Goal: Transaction & Acquisition: Book appointment/travel/reservation

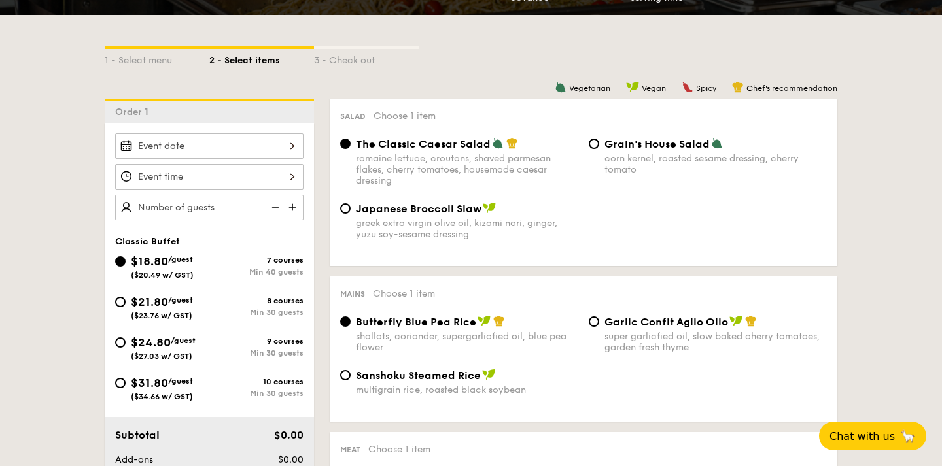
scroll to position [284, 0]
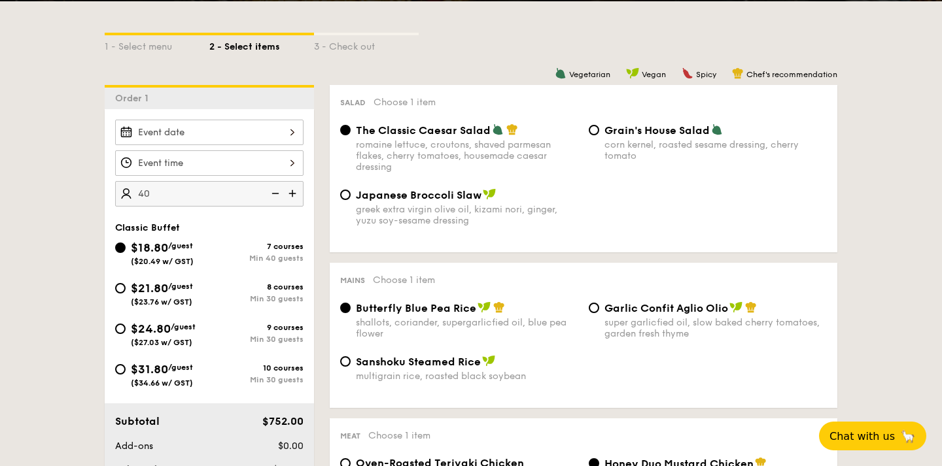
type input "40 guests"
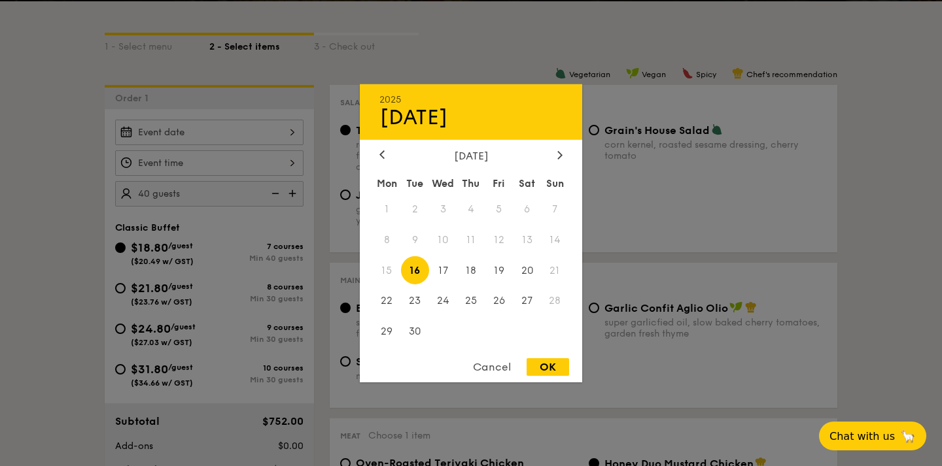
click at [220, 129] on div "2025 Sep 16 September 2025 Mon Tue Wed Thu Fri Sat Sun 1 2 3 4 5 6 7 8 9 10 11 …" at bounding box center [209, 133] width 188 height 26
click at [80, 173] on div at bounding box center [471, 233] width 942 height 466
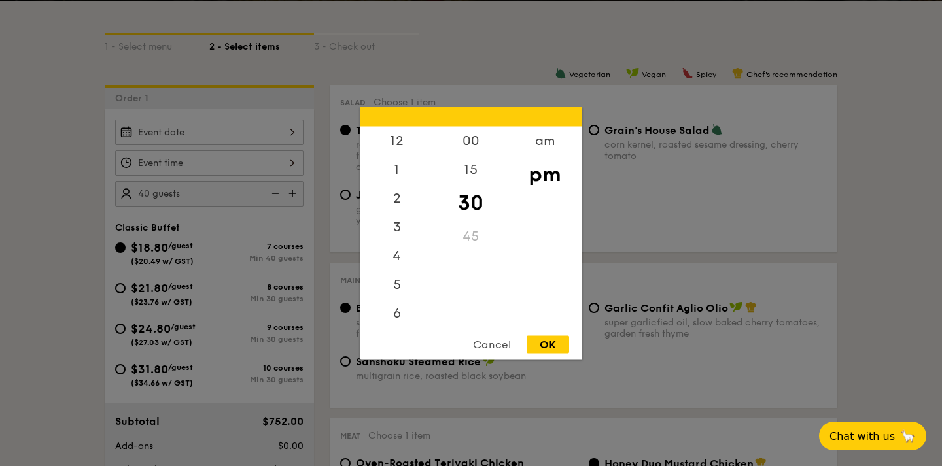
click at [171, 165] on div "12 1 2 3 4 5 6 7 8 9 10 11 00 15 30 45 am pm Cancel OK" at bounding box center [209, 163] width 188 height 26
click at [398, 253] on div "6" at bounding box center [397, 260] width 74 height 38
click at [473, 150] on div "00" at bounding box center [471, 145] width 74 height 38
click at [545, 347] on div "OK" at bounding box center [547, 344] width 43 height 18
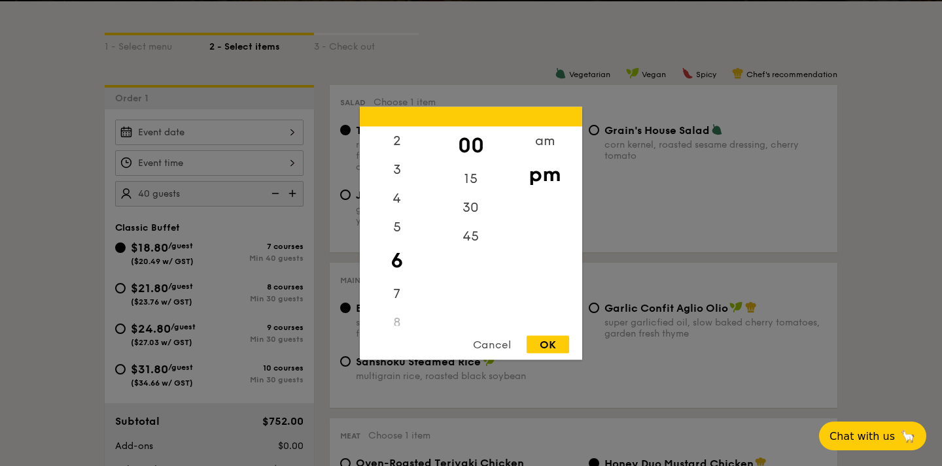
type input "6:00PM"
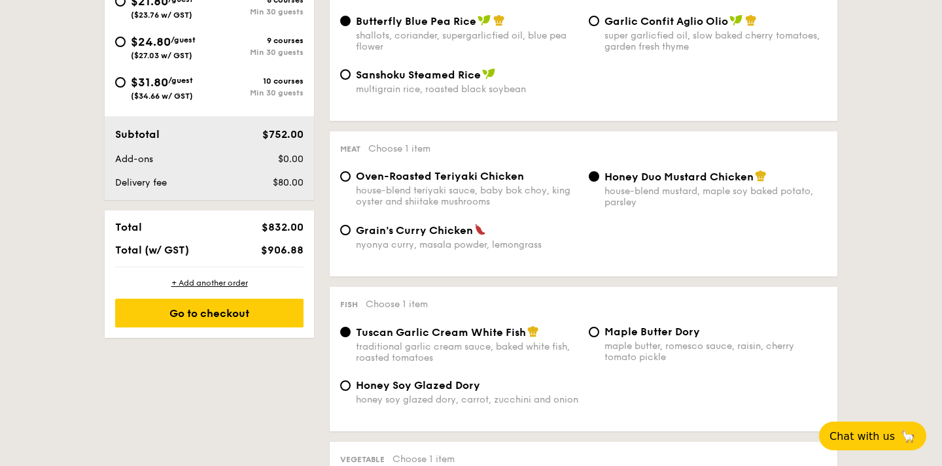
scroll to position [0, 0]
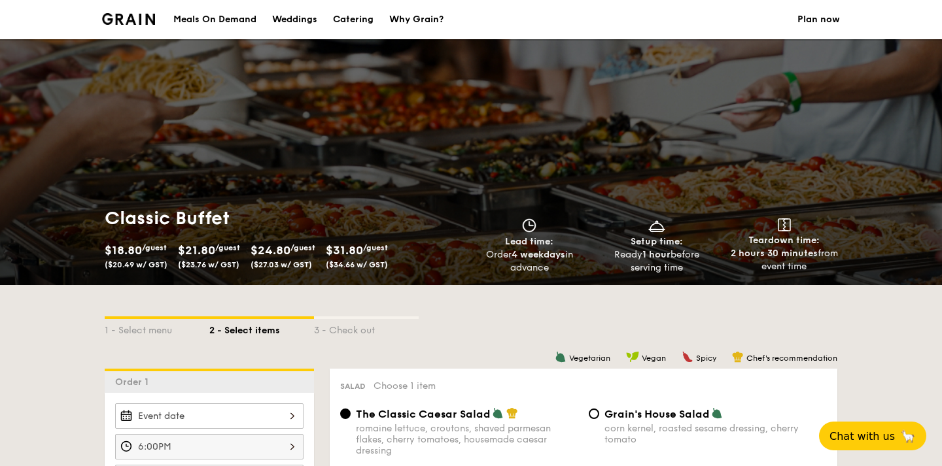
click at [114, 18] on img at bounding box center [128, 19] width 53 height 12
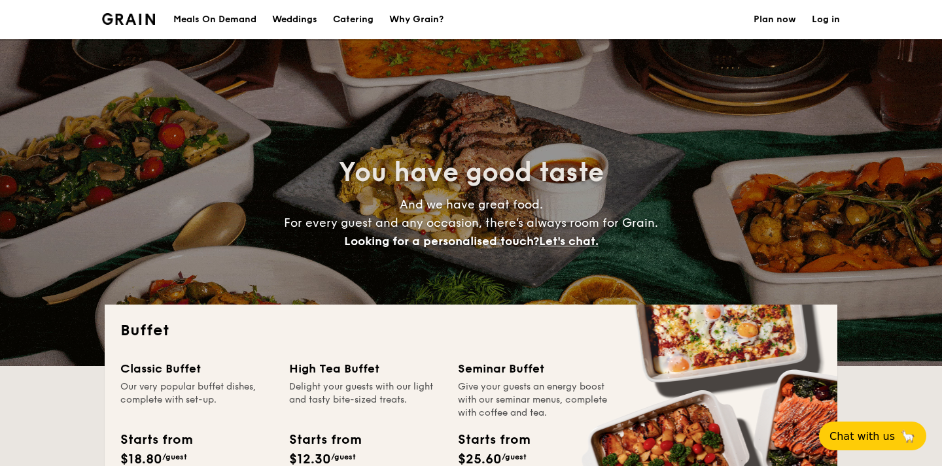
select select
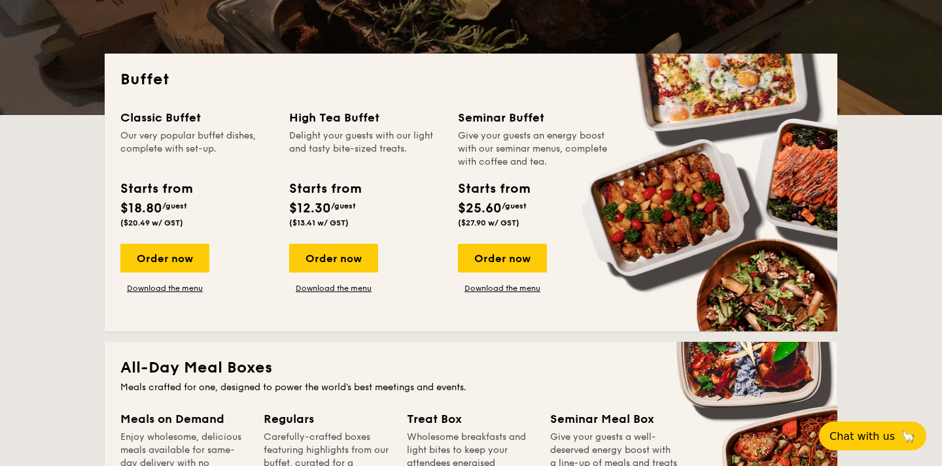
scroll to position [275, 0]
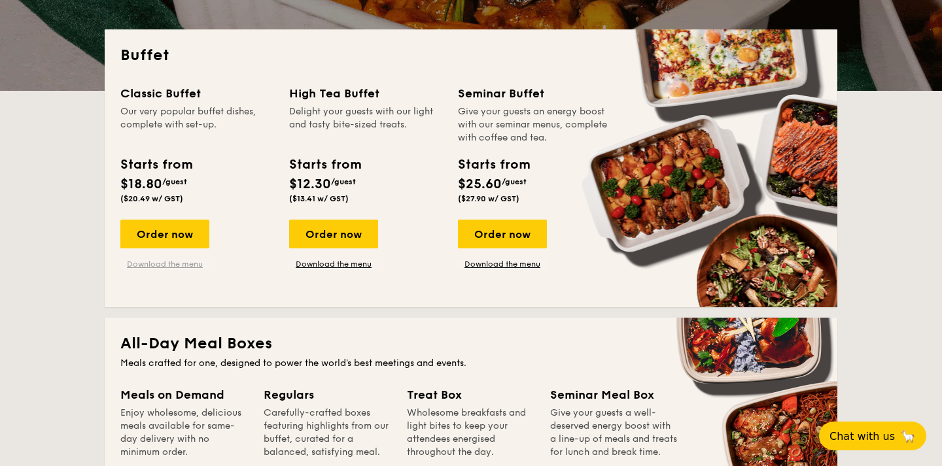
click at [188, 266] on link "Download the menu" at bounding box center [164, 264] width 89 height 10
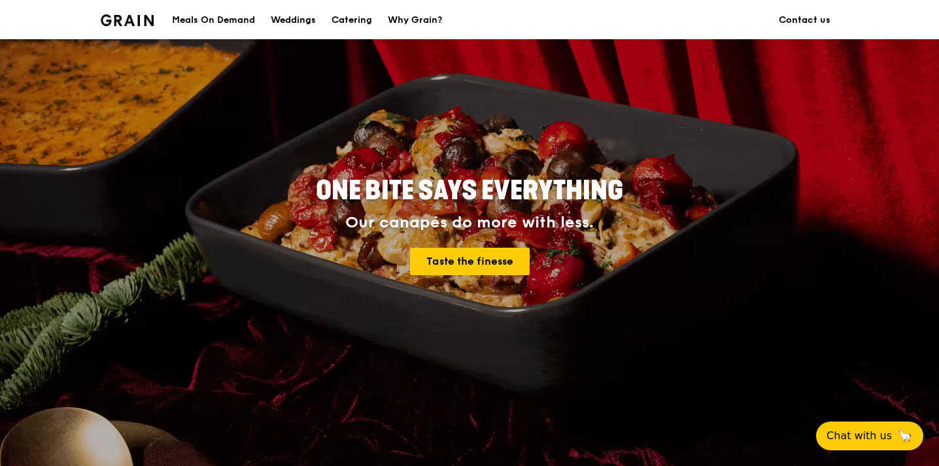
scroll to position [57, 0]
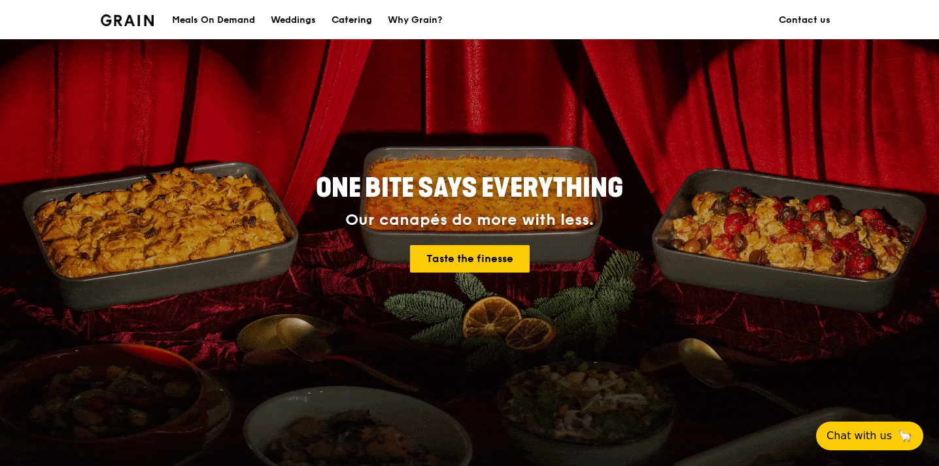
click at [351, 16] on div "Catering" at bounding box center [352, 20] width 41 height 39
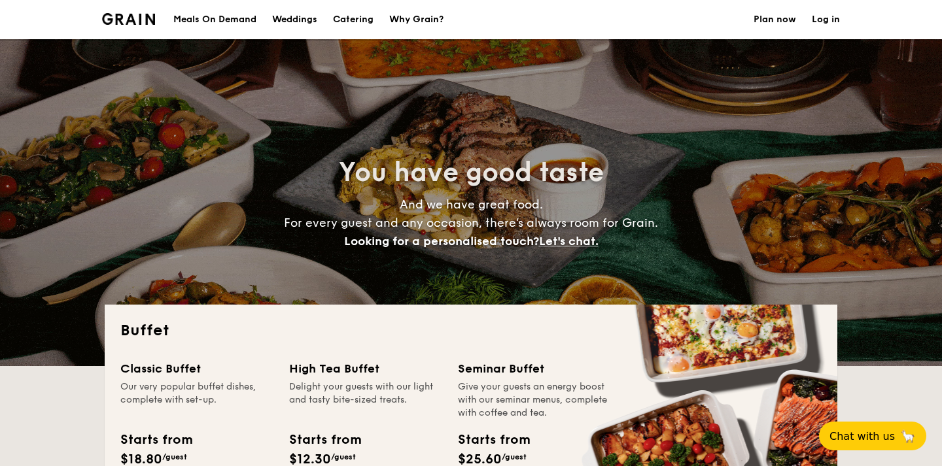
select select
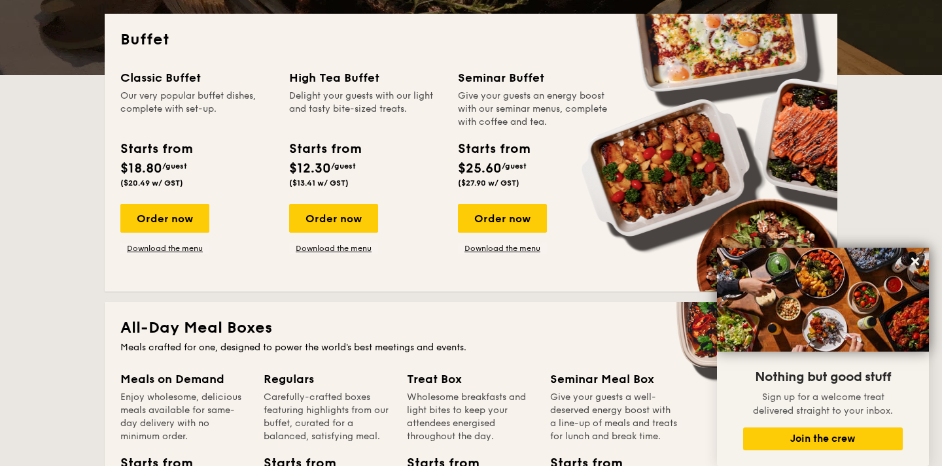
scroll to position [288, 0]
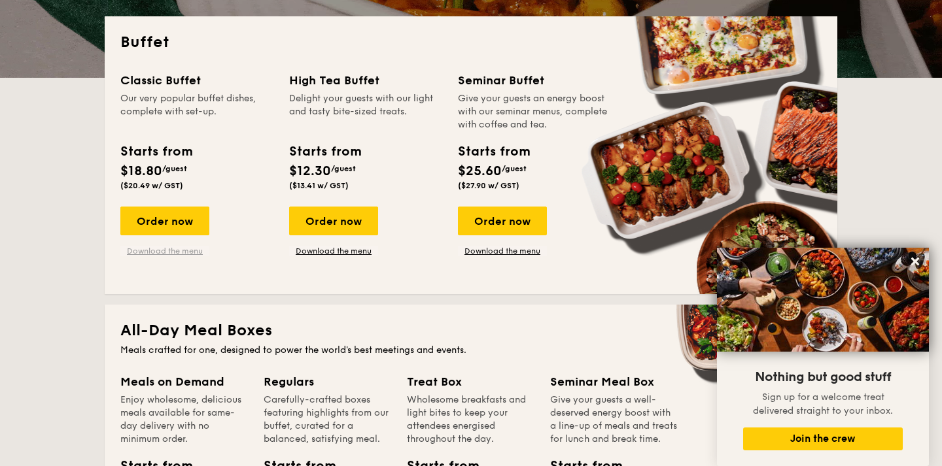
click at [183, 249] on link "Download the menu" at bounding box center [164, 251] width 89 height 10
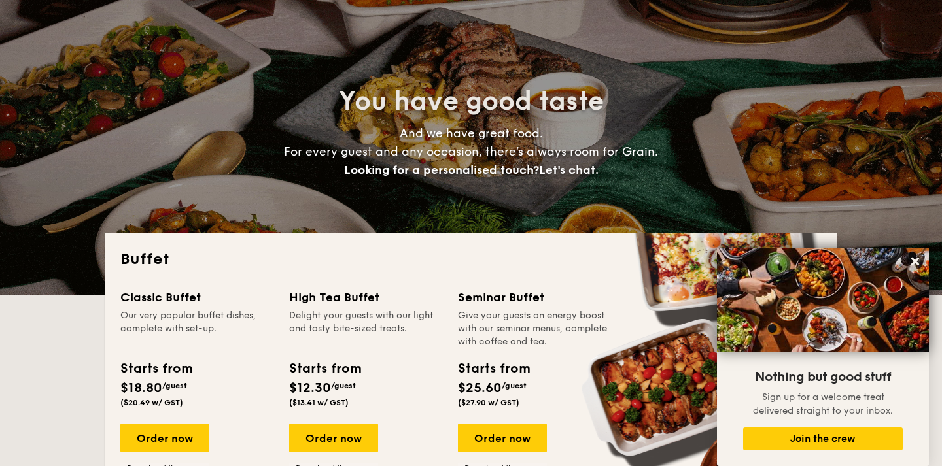
scroll to position [270, 0]
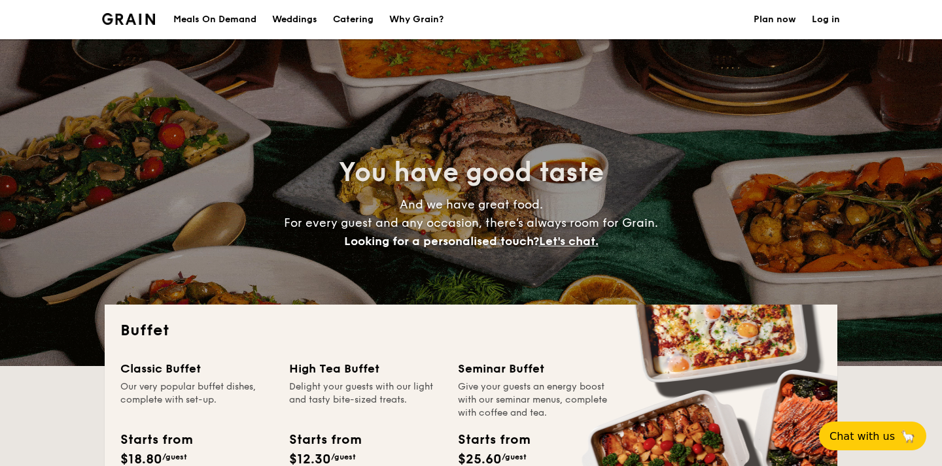
select select
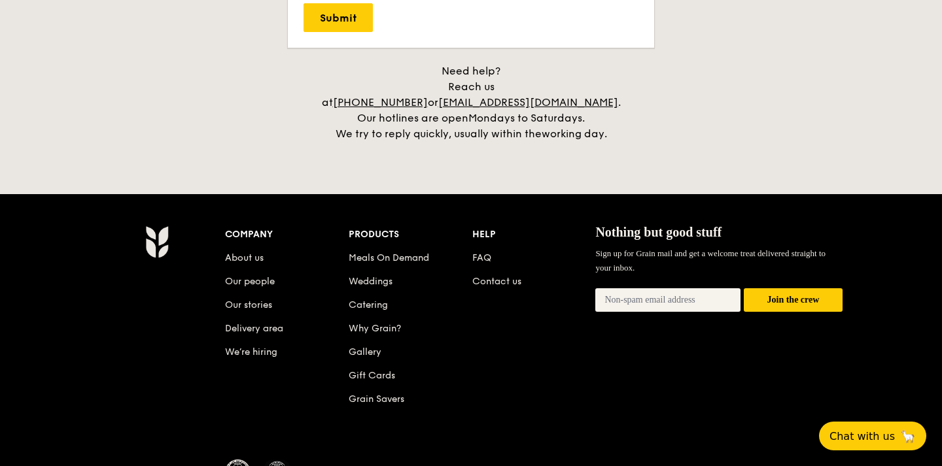
scroll to position [2815, 0]
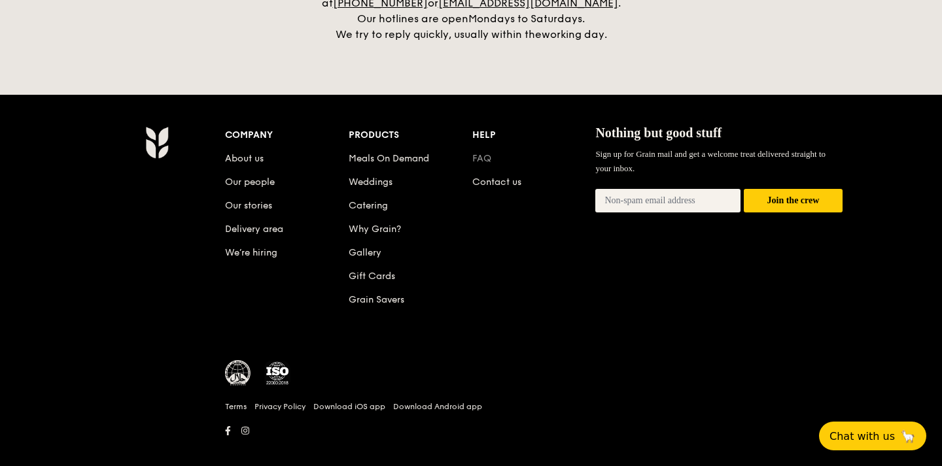
click at [479, 153] on link "FAQ" at bounding box center [481, 158] width 19 height 11
click at [485, 151] on li "FAQ" at bounding box center [534, 157] width 124 height 24
click at [485, 153] on link "FAQ" at bounding box center [481, 158] width 19 height 11
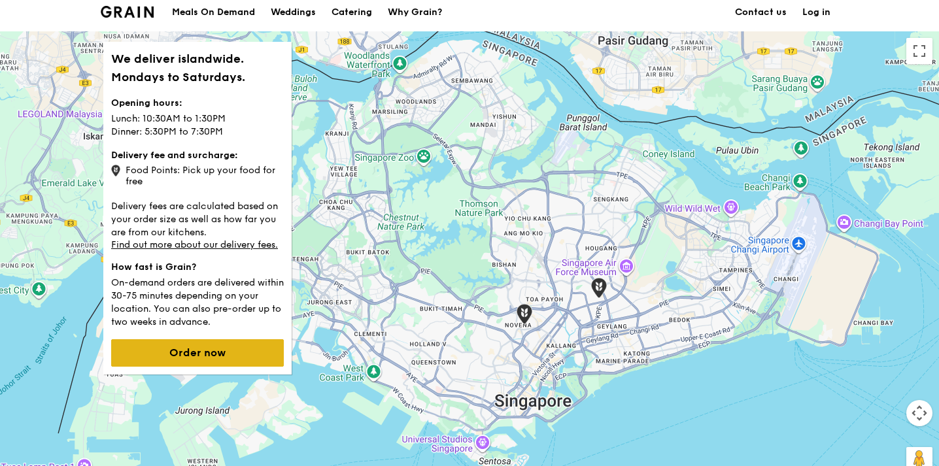
scroll to position [4, 0]
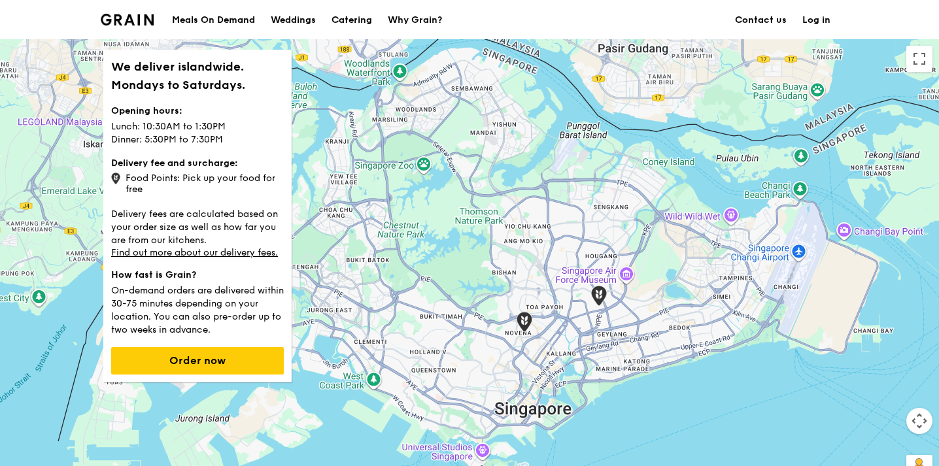
click at [132, 22] on img at bounding box center [127, 20] width 53 height 12
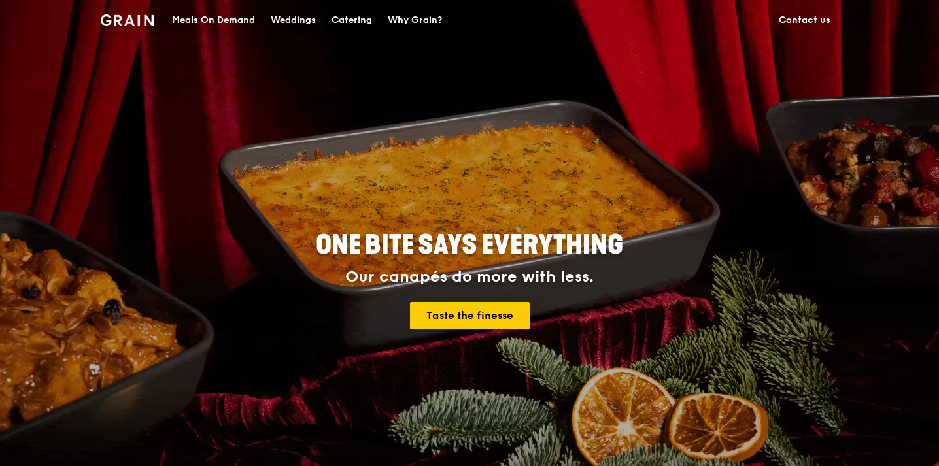
click at [358, 22] on div "Catering" at bounding box center [352, 20] width 41 height 39
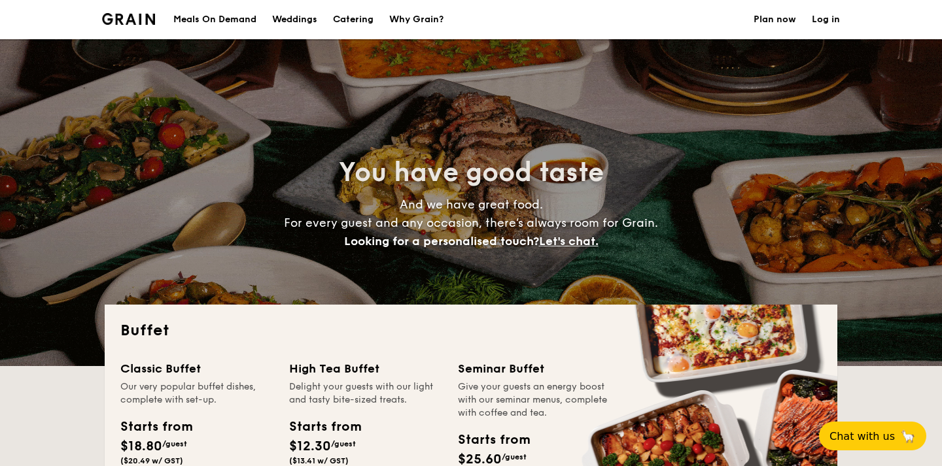
select select
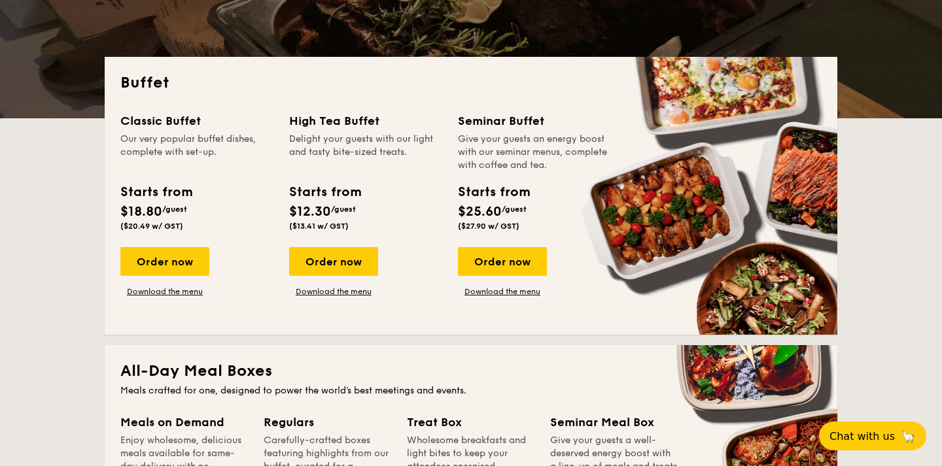
scroll to position [260, 0]
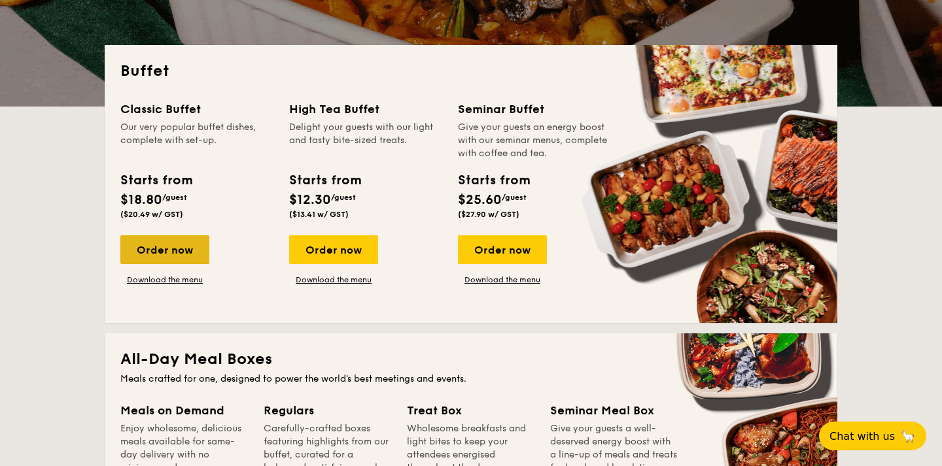
click at [187, 256] on div "Order now" at bounding box center [164, 249] width 89 height 29
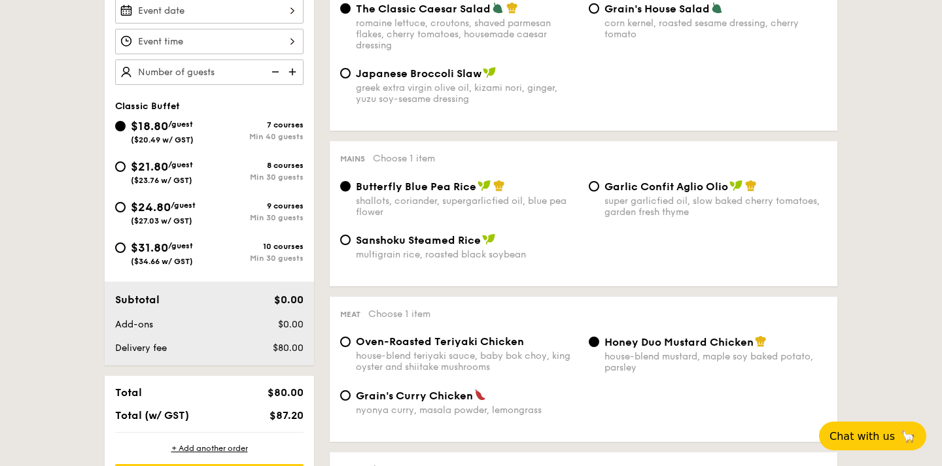
scroll to position [411, 0]
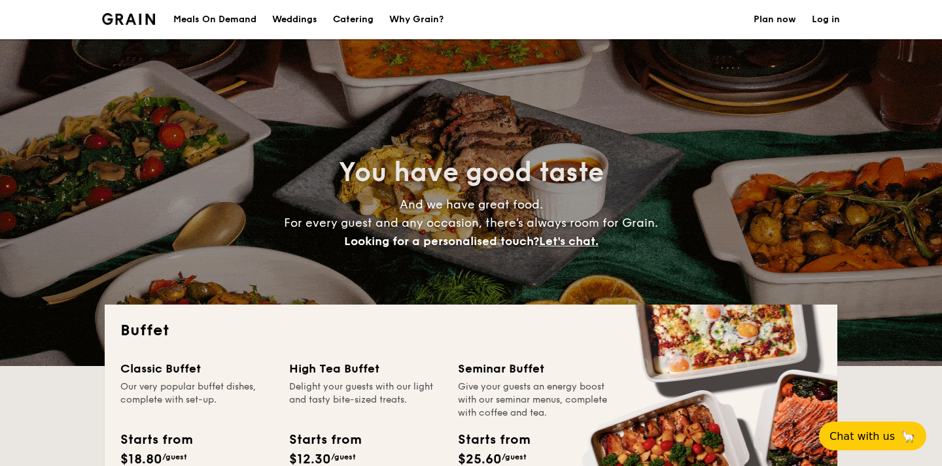
select select
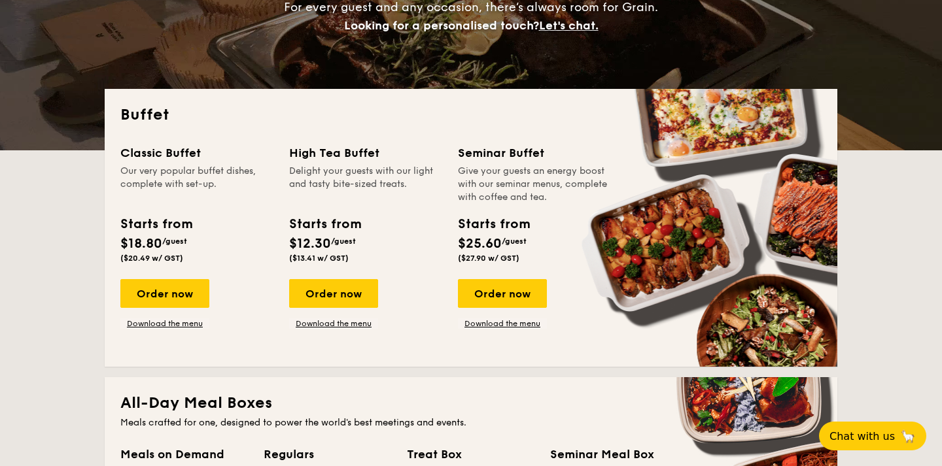
scroll to position [230, 0]
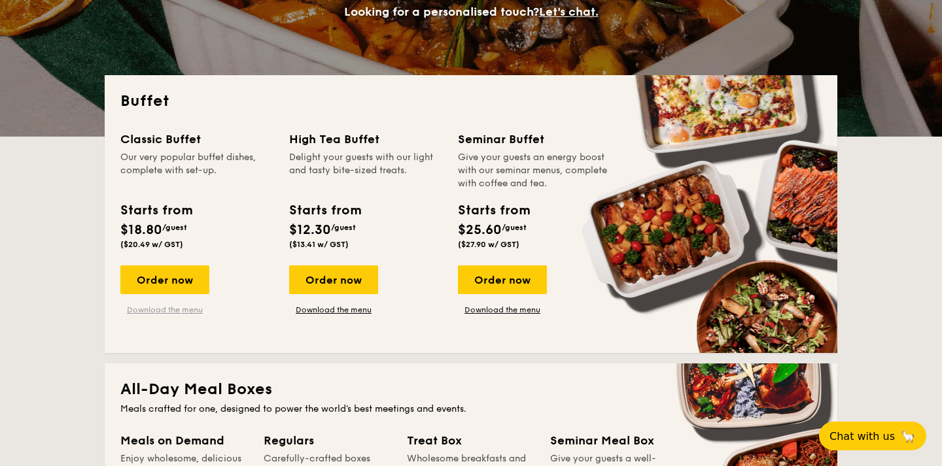
click at [186, 309] on link "Download the menu" at bounding box center [164, 310] width 89 height 10
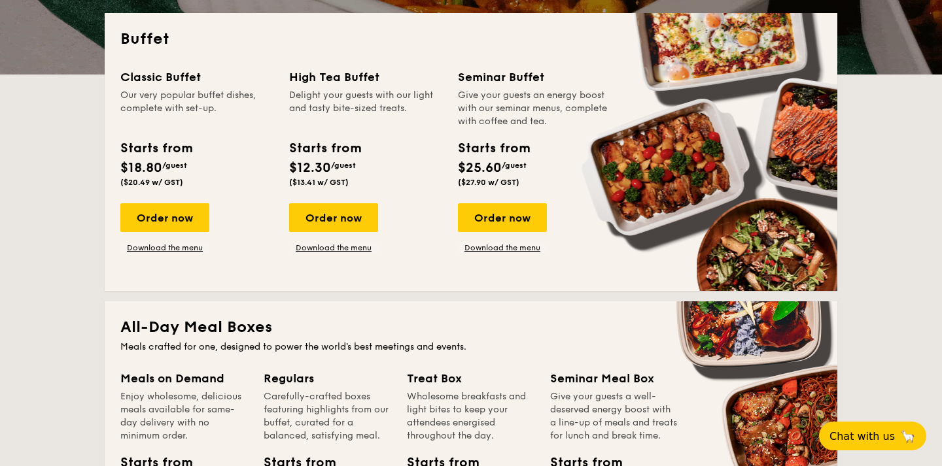
scroll to position [254, 0]
